Goal: Task Accomplishment & Management: Manage account settings

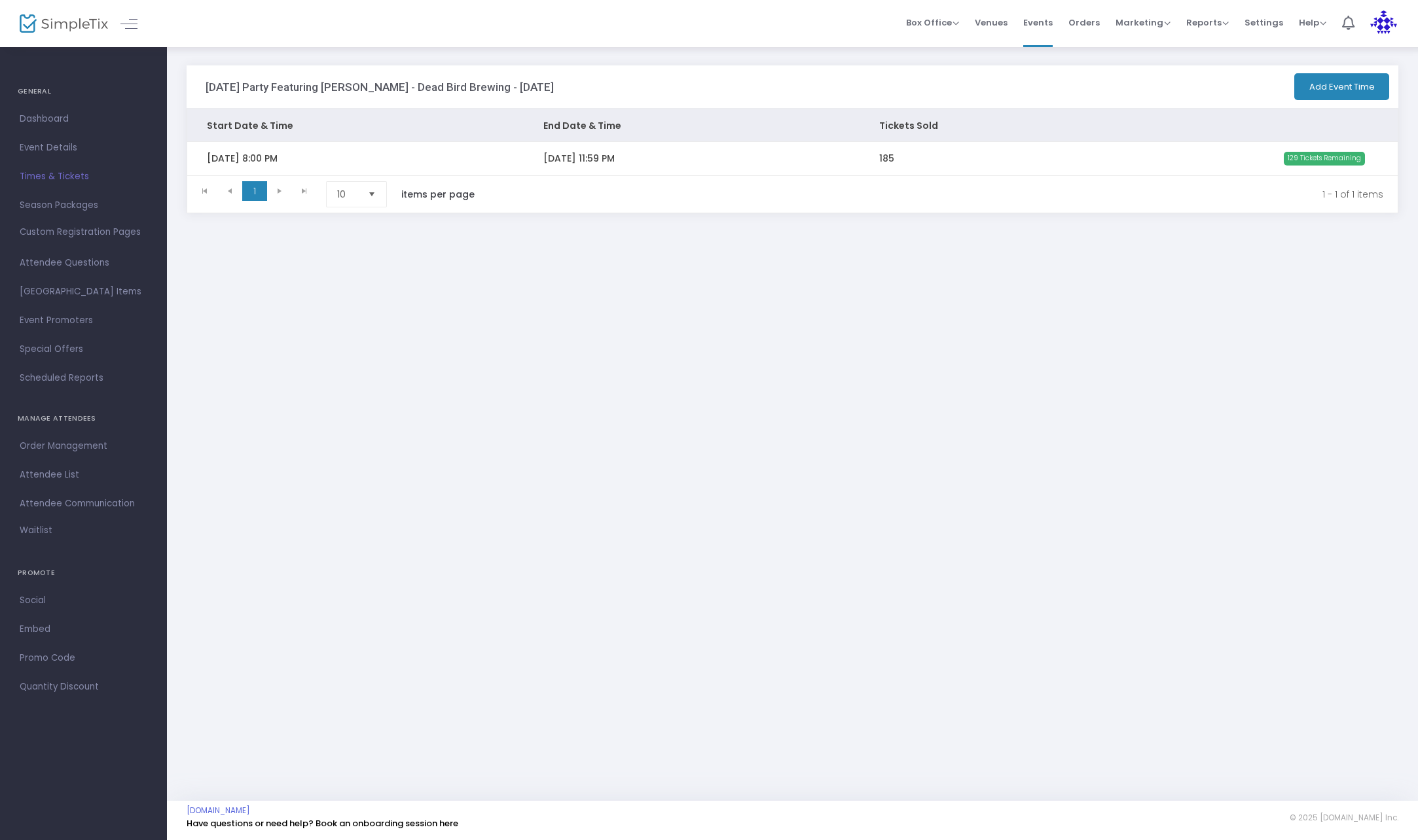
click at [58, 178] on span "Times & Tickets" at bounding box center [84, 176] width 128 height 17
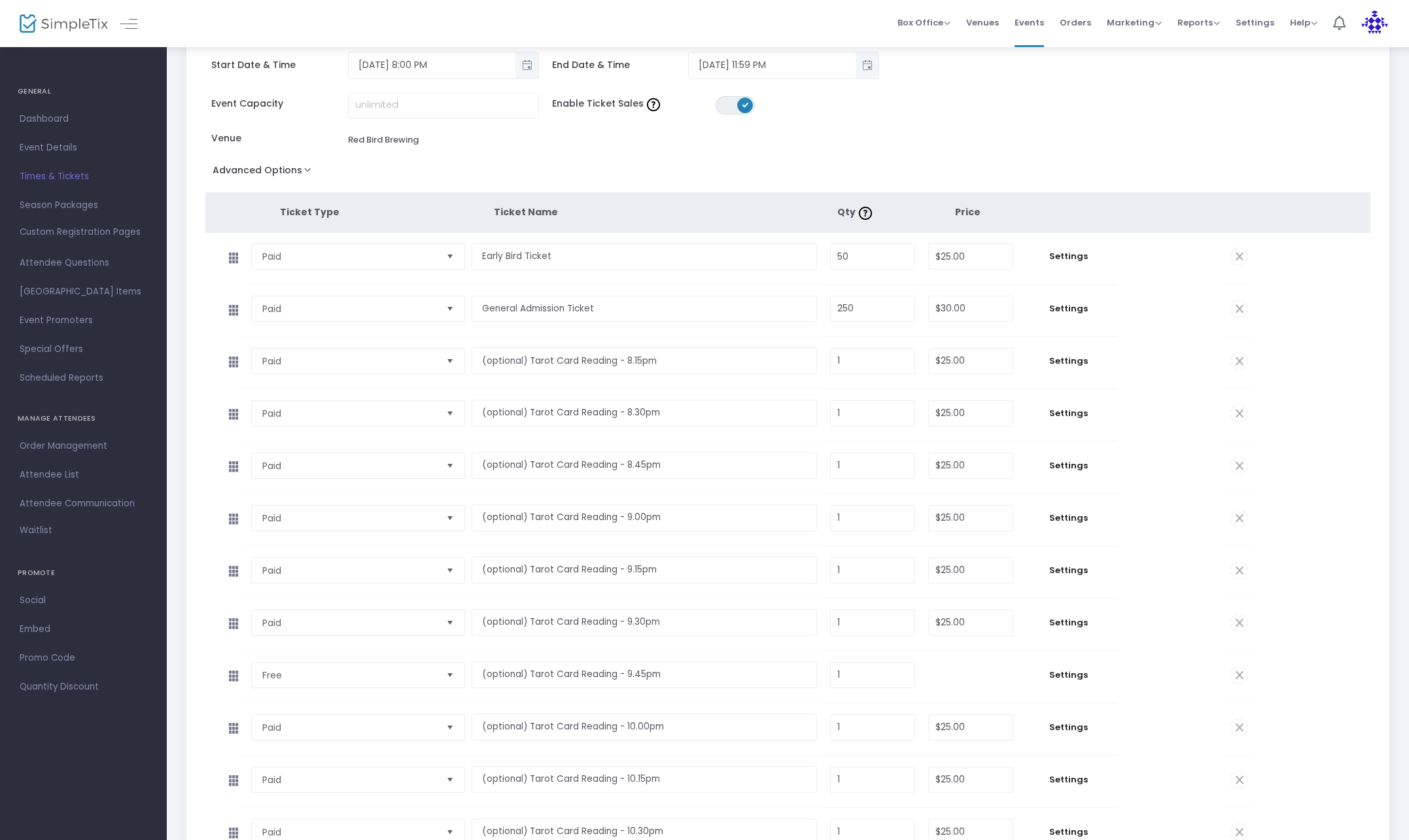
scroll to position [196, 0]
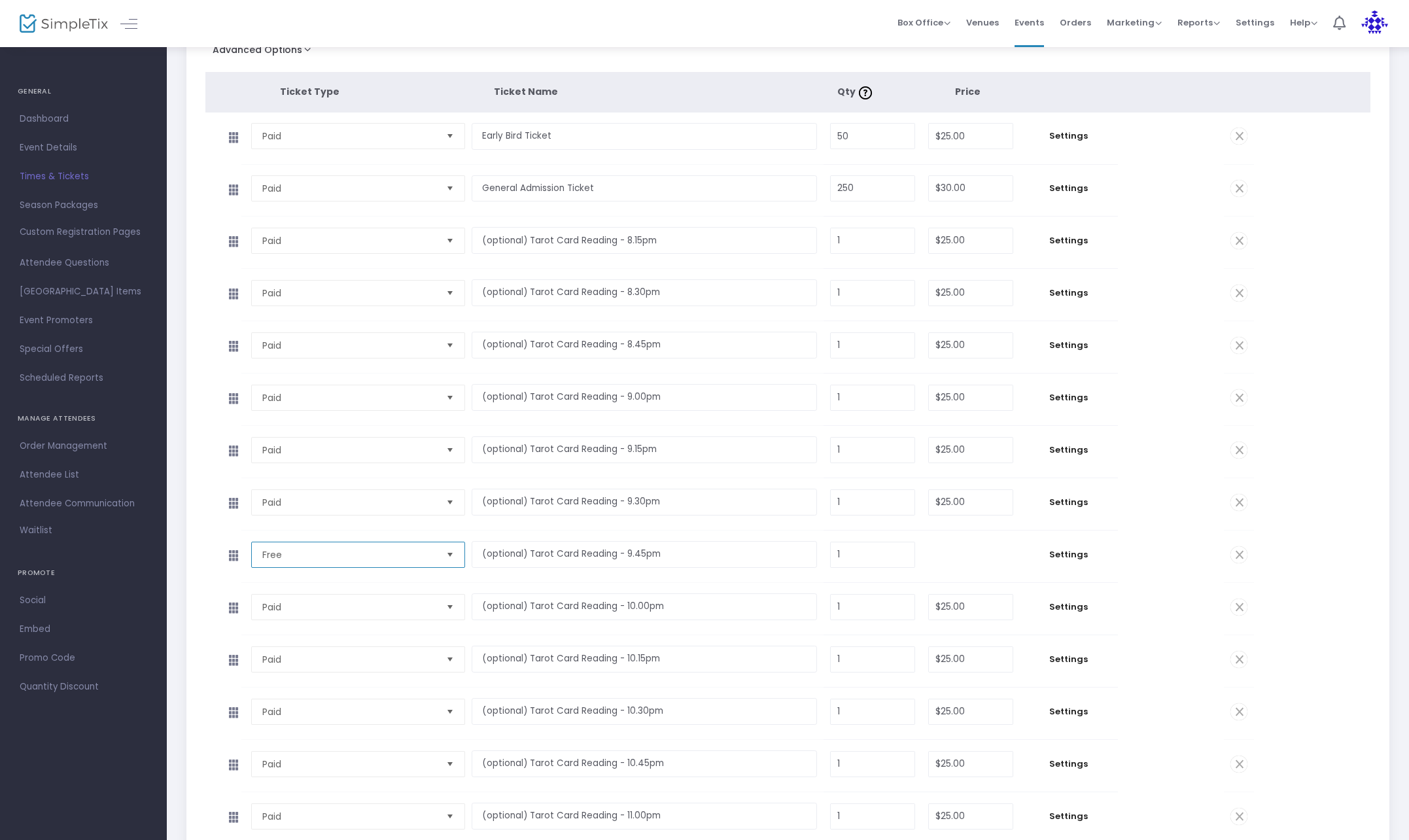
click at [418, 553] on span "Free" at bounding box center [350, 555] width 174 height 13
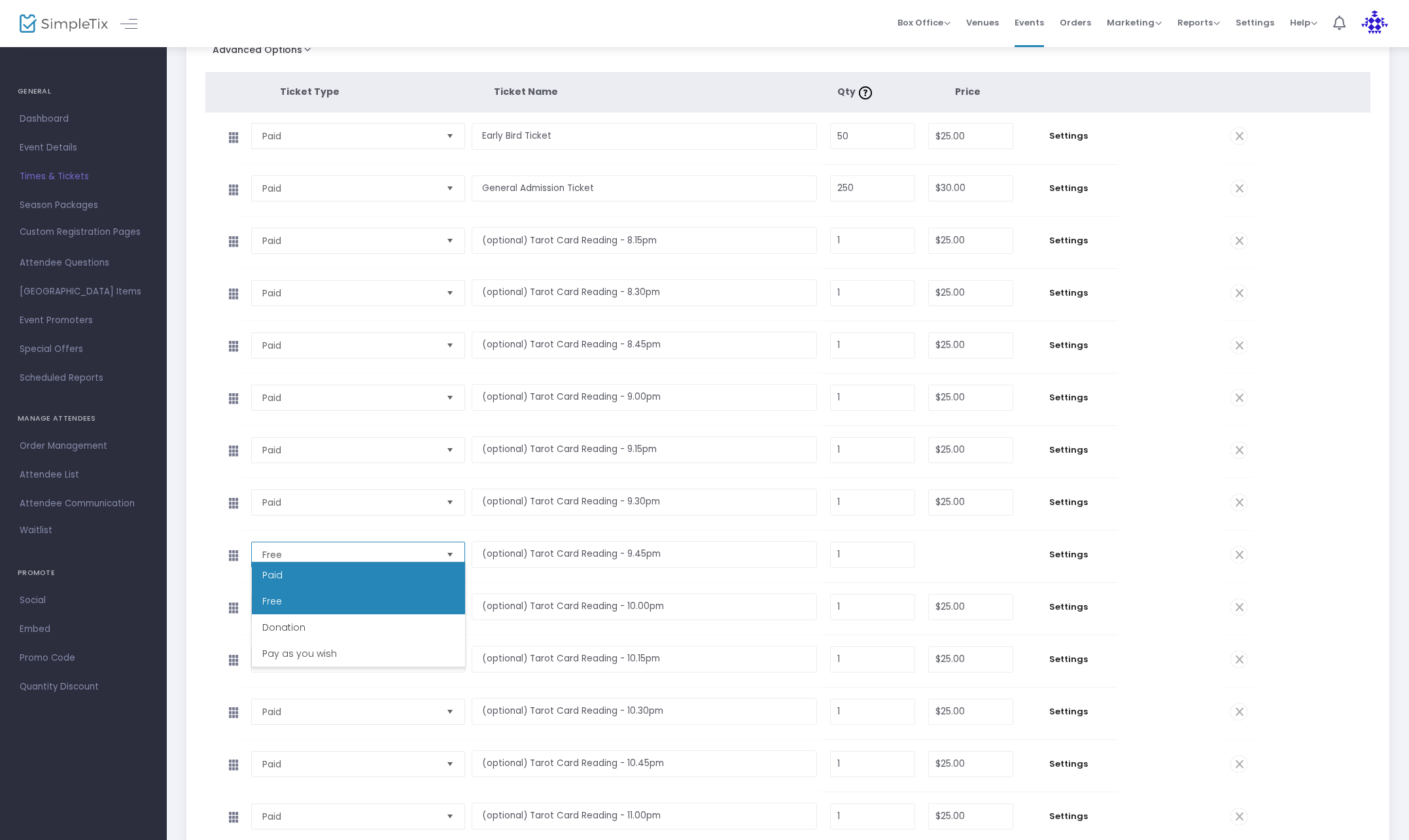
click at [348, 573] on li "Paid" at bounding box center [358, 575] width 213 height 26
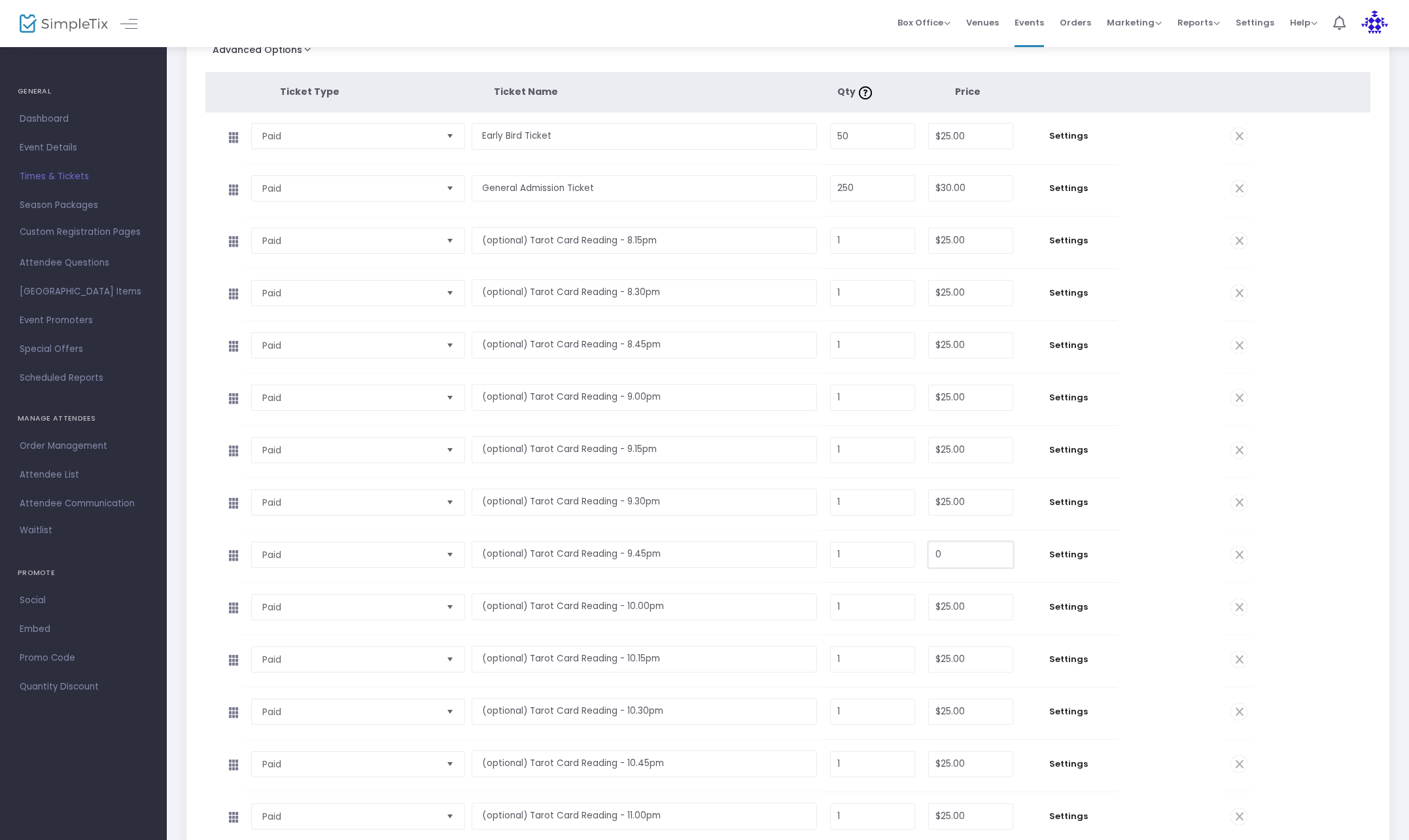
click at [943, 550] on input "0" at bounding box center [971, 555] width 84 height 25
type input "$25.00"
click at [1322, 556] on tbody "Paid Required. (optional) Tarot Card Reading - 9.45pm Required. 1 Required. $25…" at bounding box center [788, 557] width 1166 height 52
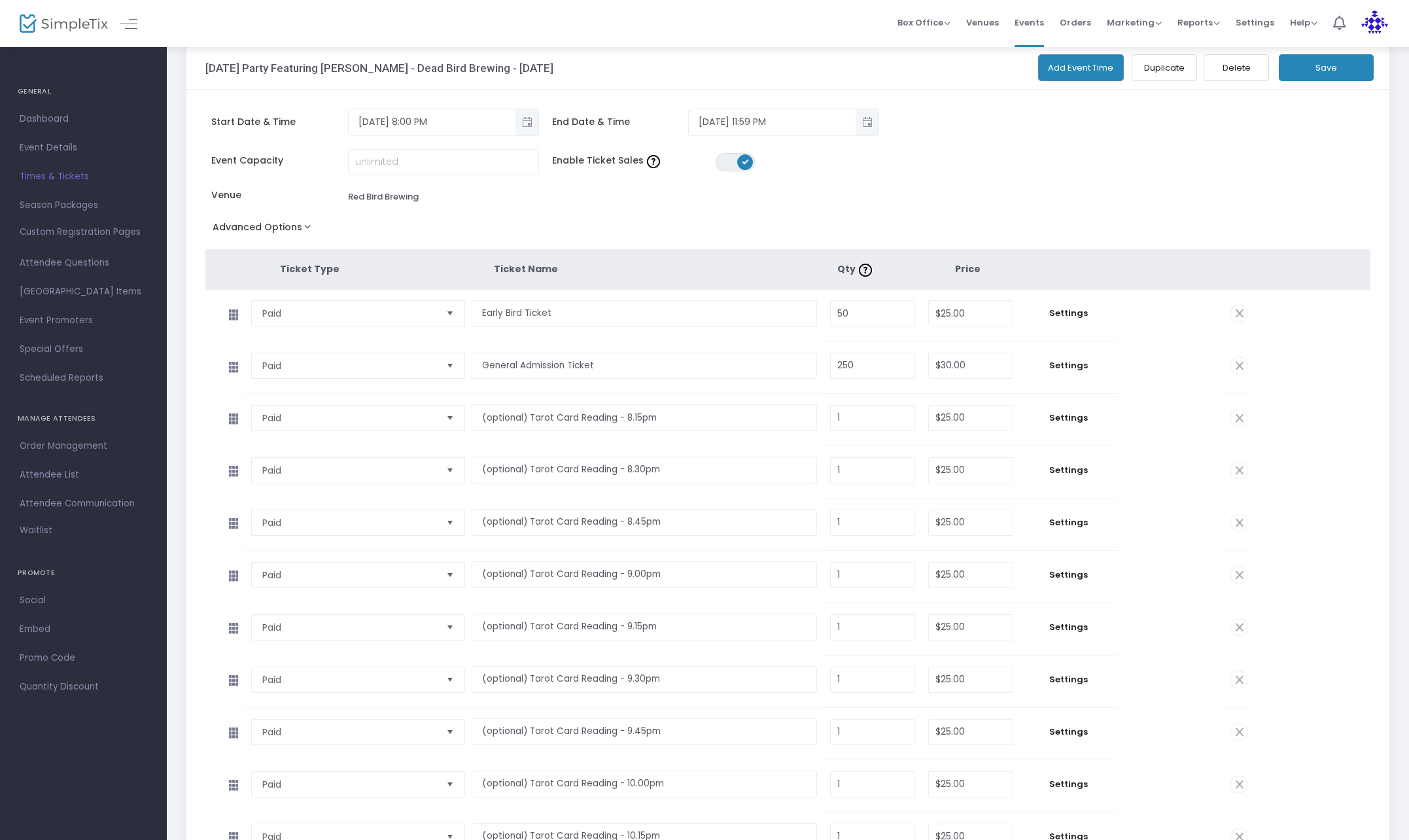
scroll to position [0, 0]
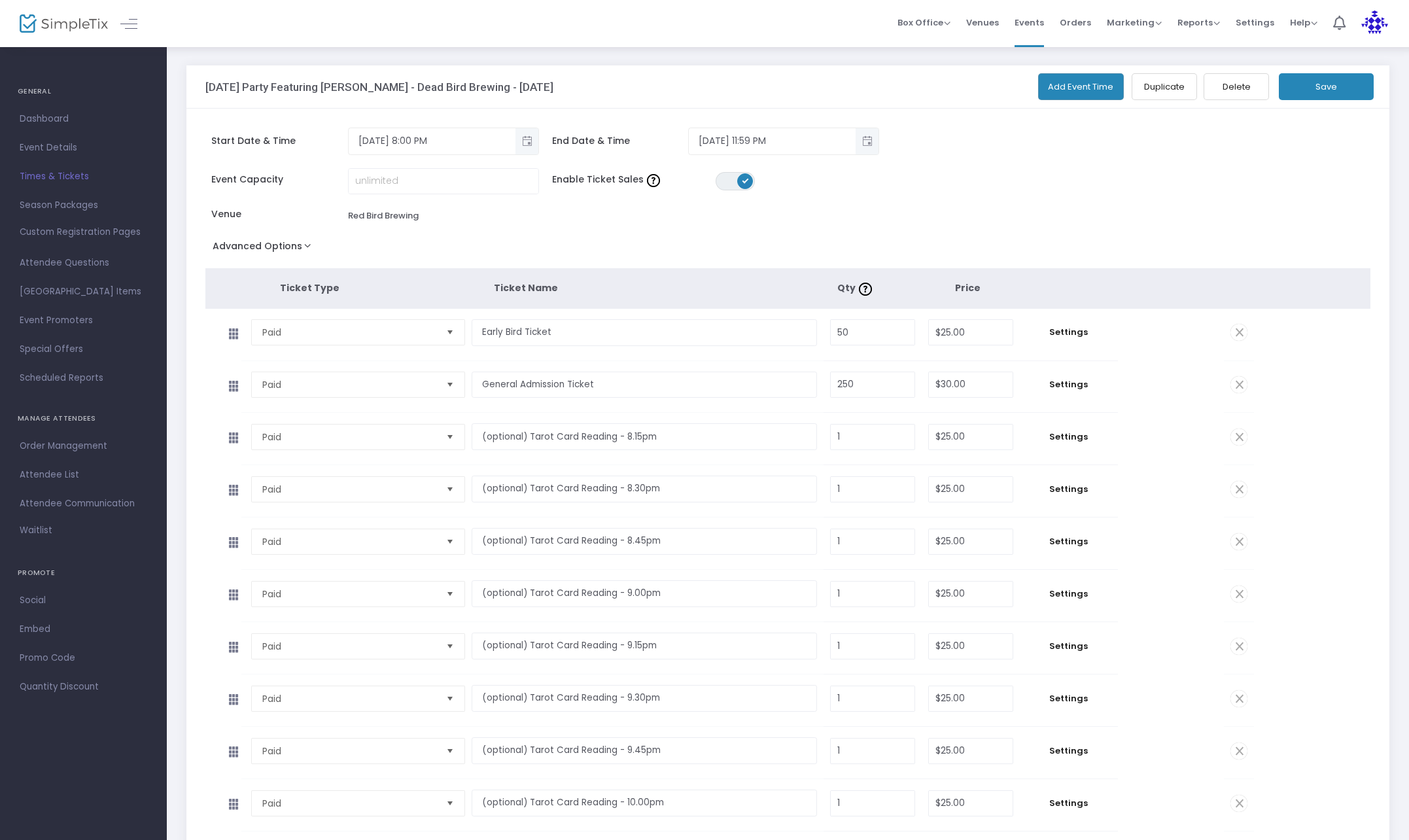
click at [1349, 88] on button "Save" at bounding box center [1326, 86] width 95 height 27
click at [58, 132] on link "Dashboard" at bounding box center [83, 119] width 167 height 29
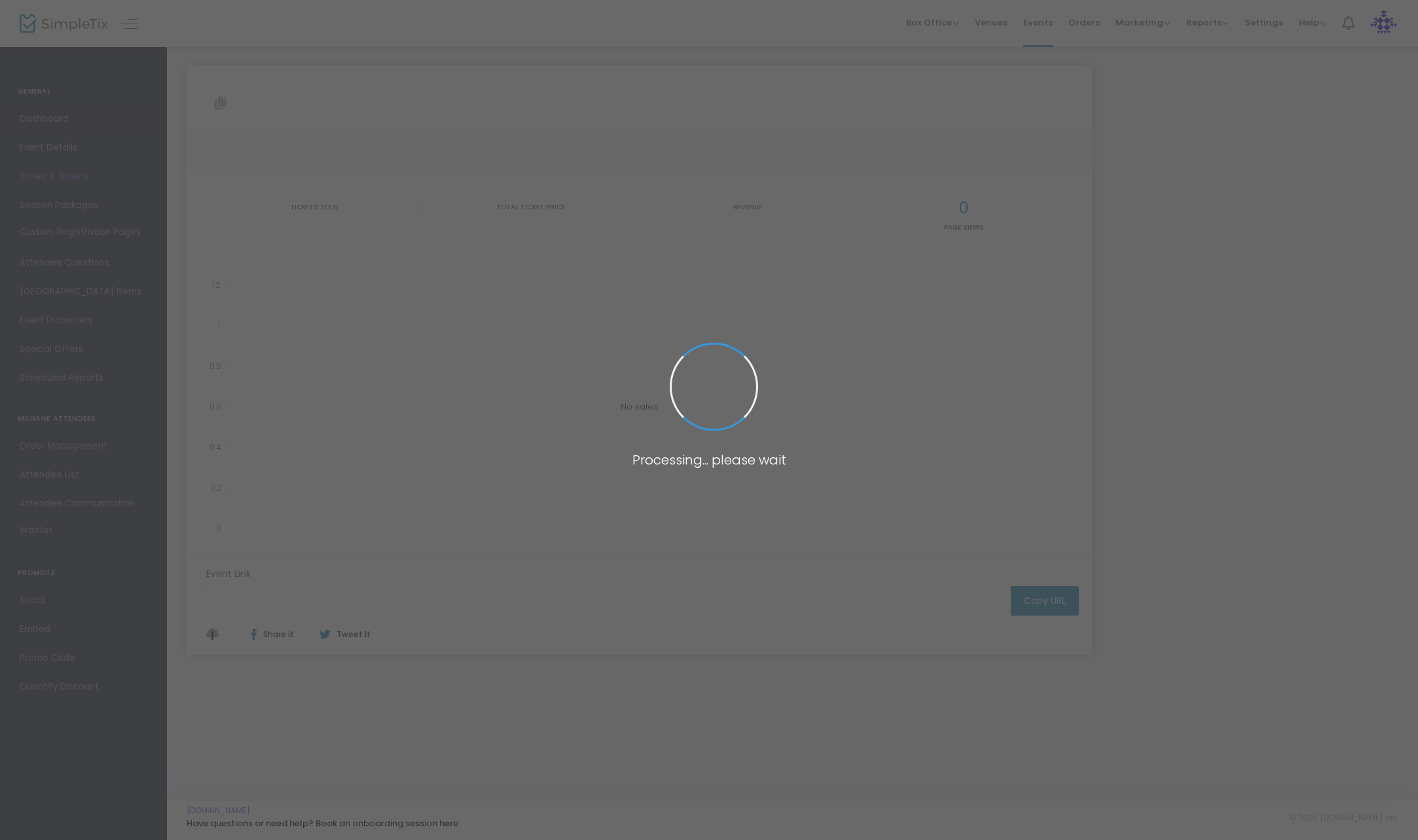
type input "[URL][DOMAIN_NAME][PERSON_NAME]"
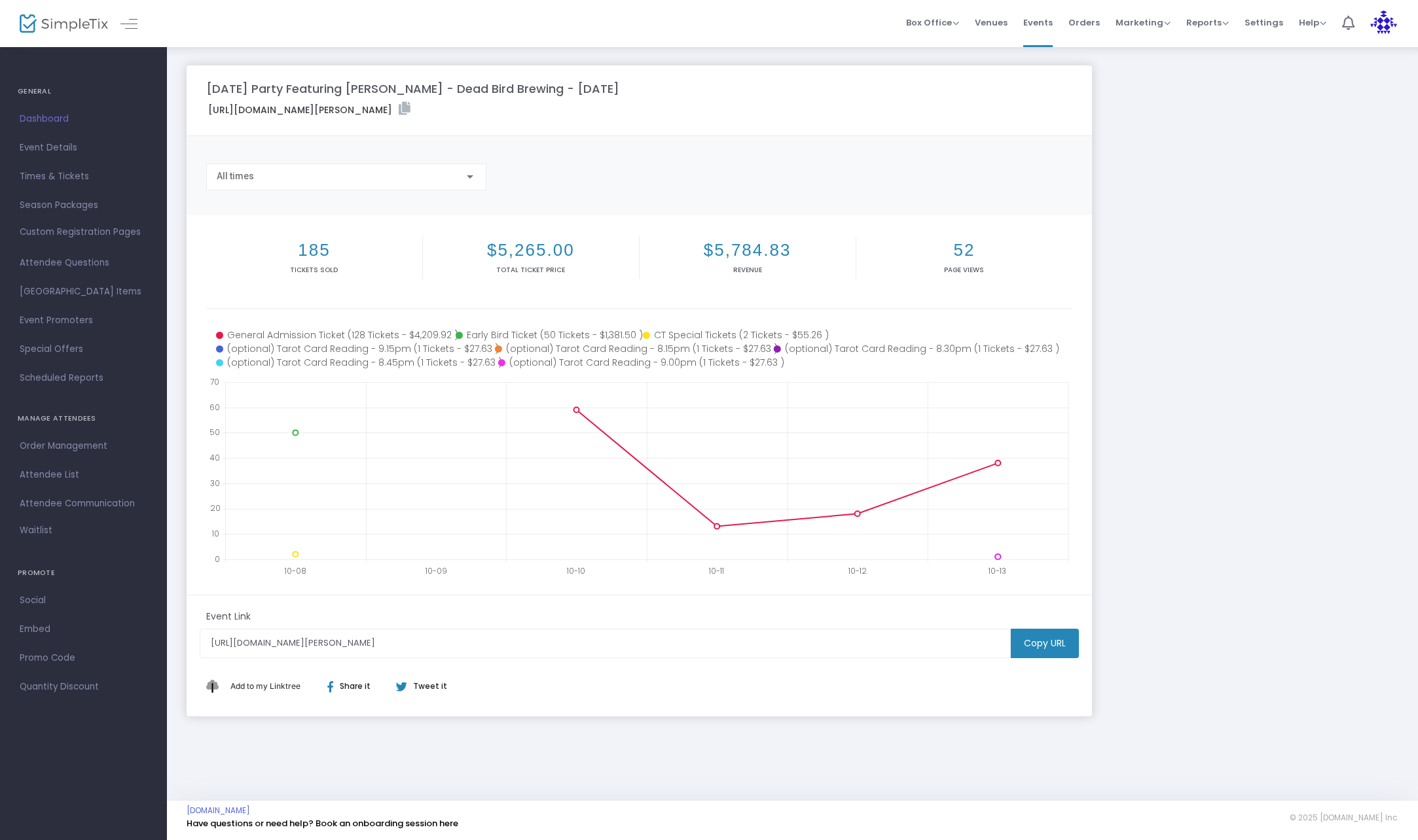
click at [1234, 347] on div "[DATE] Party Featuring [PERSON_NAME] - Dead Bird Brewing - [DATE] [URL][DOMAIN_…" at bounding box center [792, 390] width 1225 height 651
click at [59, 172] on span "Times & Tickets" at bounding box center [84, 176] width 128 height 17
